Goal: Navigation & Orientation: Find specific page/section

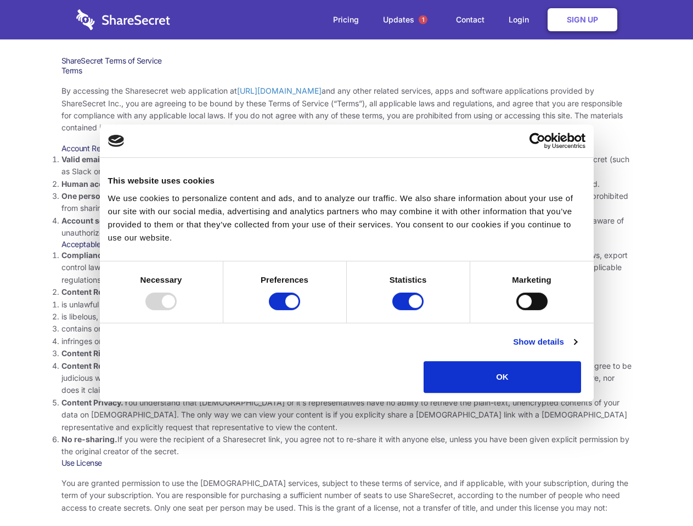
click at [346, 263] on li "Compliance with local laws and regulations. Your use of the Sharesecret must no…" at bounding box center [346, 267] width 570 height 37
click at [177, 310] on div at bounding box center [160, 302] width 31 height 18
click at [300, 310] on input "Preferences" at bounding box center [284, 302] width 31 height 18
checkbox input "false"
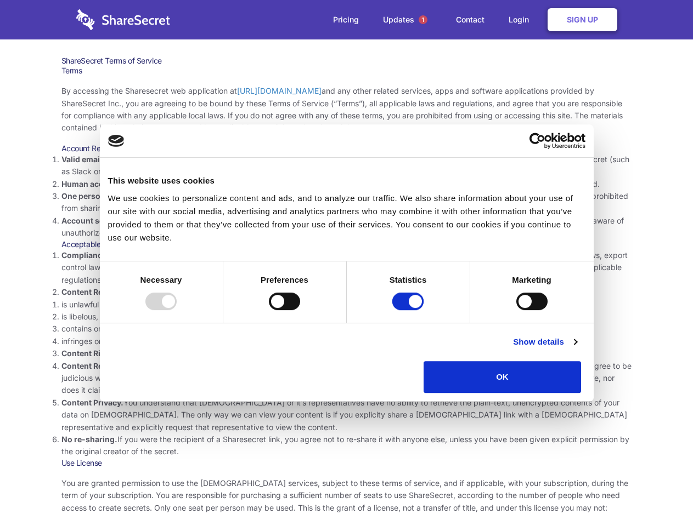
click at [409, 310] on input "Statistics" at bounding box center [407, 302] width 31 height 18
checkbox input "false"
click at [516, 310] on input "Marketing" at bounding box center [531, 302] width 31 height 18
checkbox input "true"
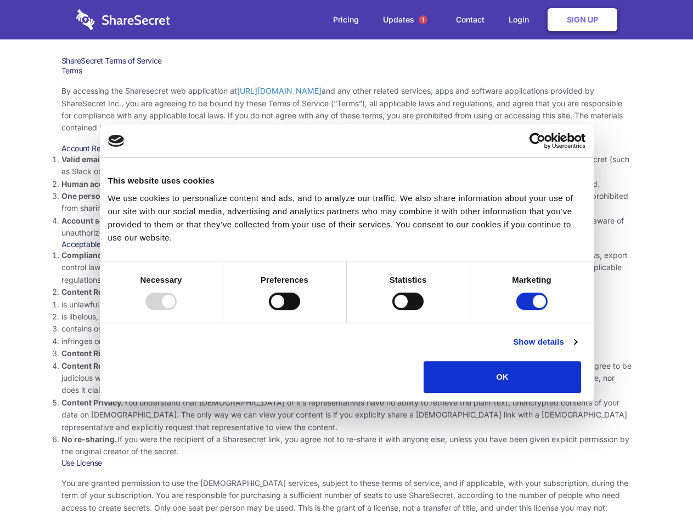
click at [576, 349] on link "Show details" at bounding box center [545, 342] width 64 height 13
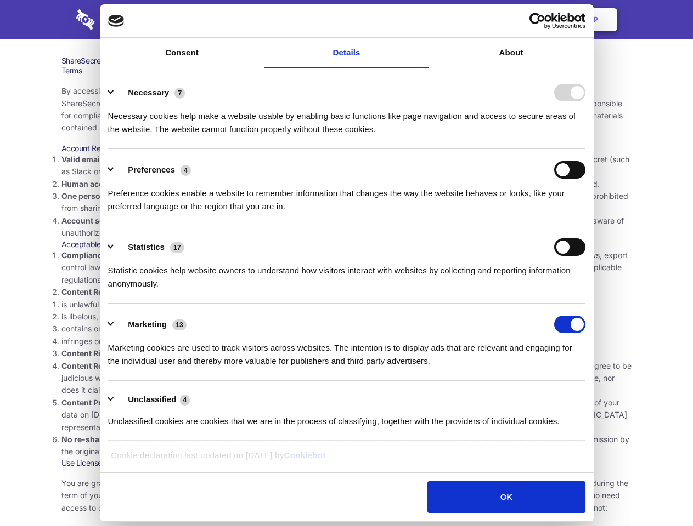
click at [590, 397] on ul "Necessary 7 Necessary cookies help make a website usable by enabling basic func…" at bounding box center [346, 257] width 487 height 370
click at [422, 20] on span "1" at bounding box center [422, 19] width 9 height 9
